Goal: Information Seeking & Learning: Find specific fact

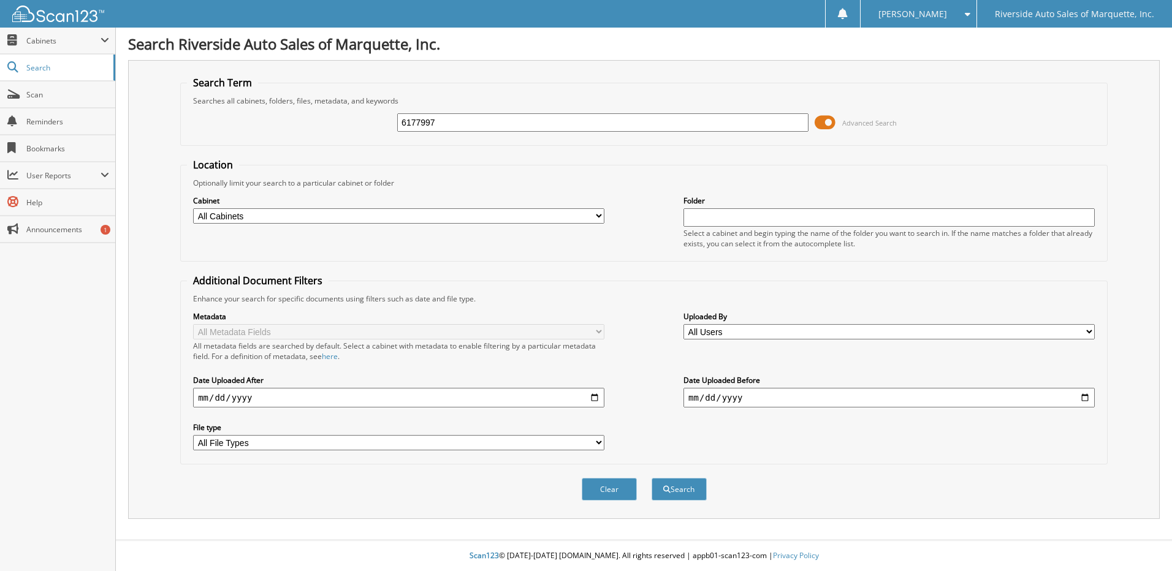
type input "6177997"
click at [651, 478] on button "Search" at bounding box center [678, 489] width 55 height 23
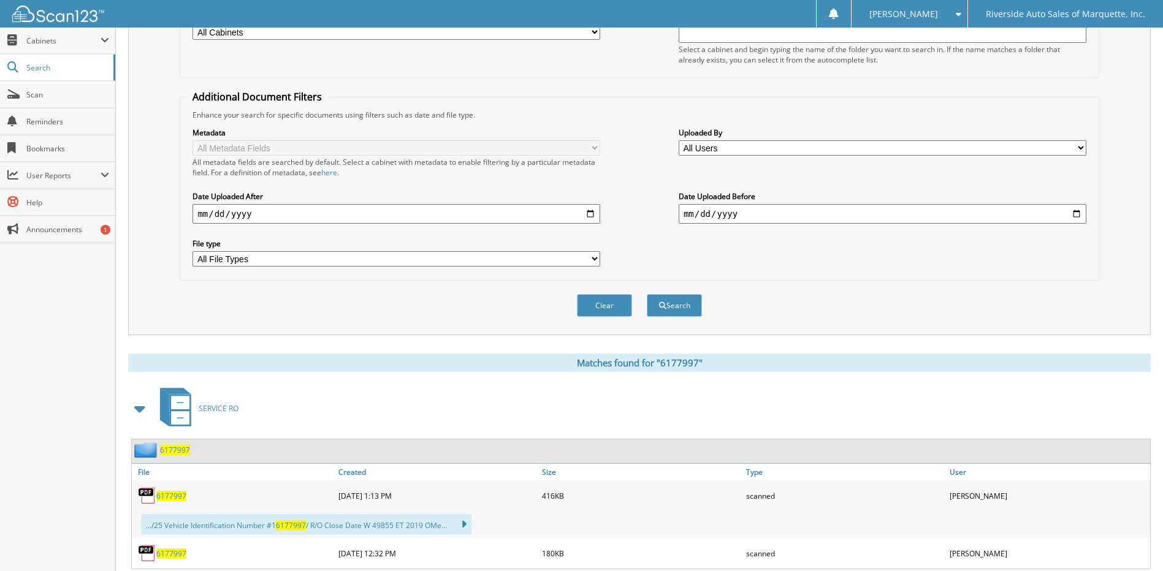
scroll to position [306, 0]
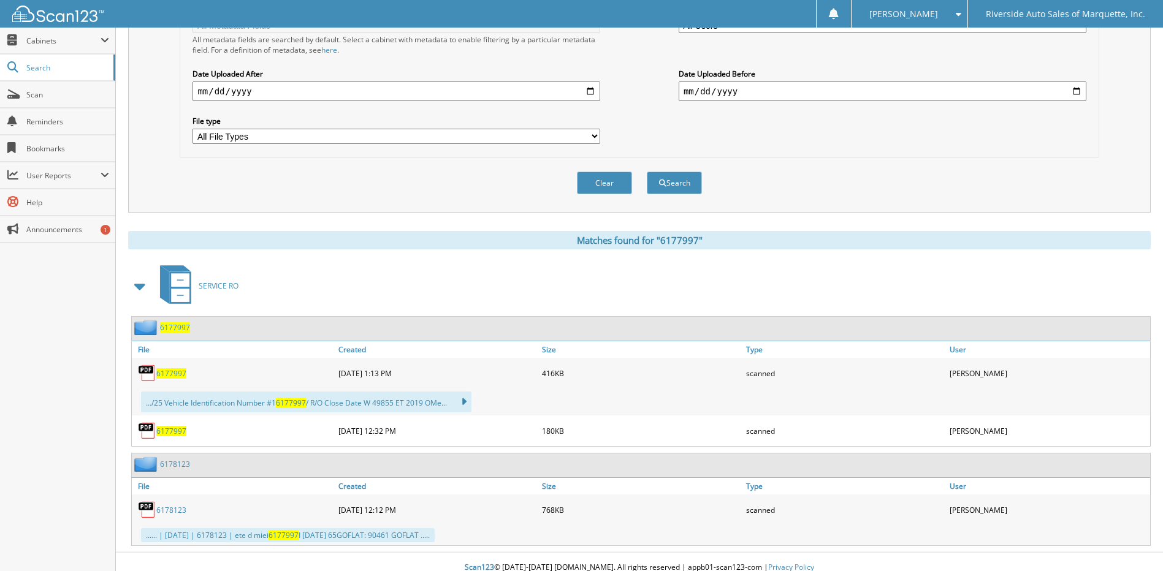
click at [166, 329] on span "6177997" at bounding box center [175, 327] width 30 height 10
